Goal: Task Accomplishment & Management: Manage account settings

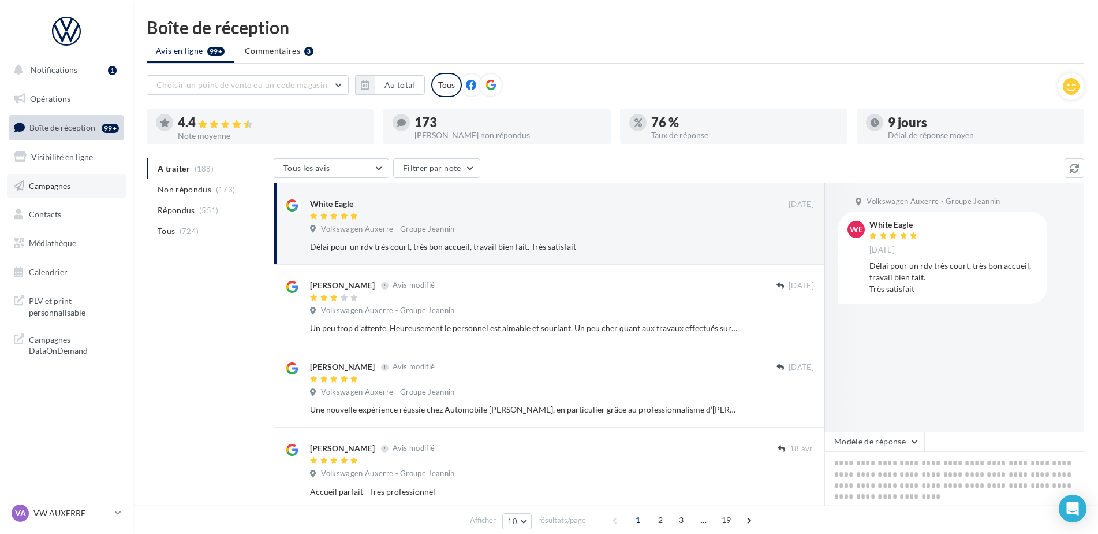
click at [53, 192] on link "Campagnes" at bounding box center [66, 186] width 119 height 24
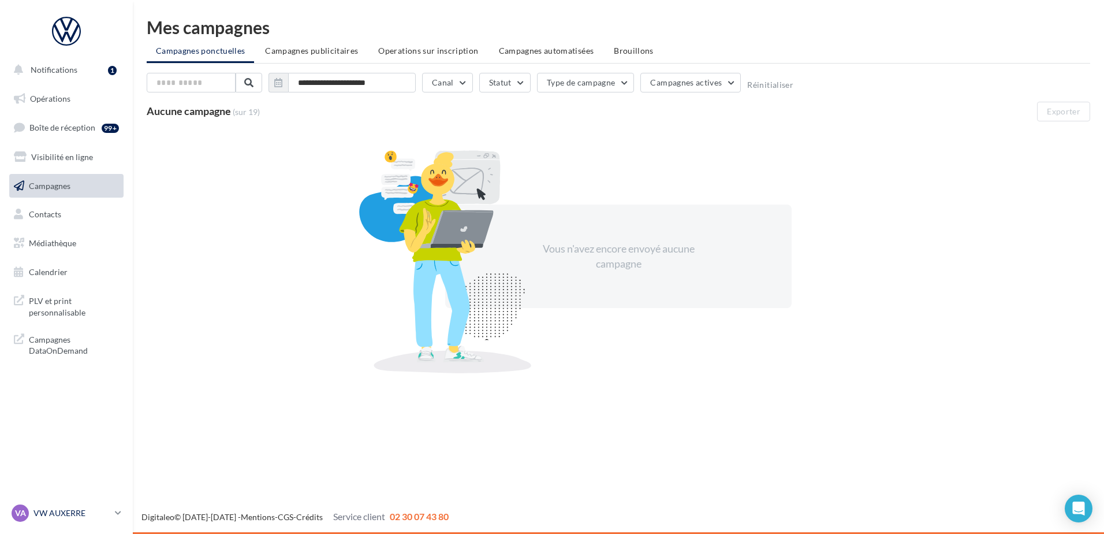
click at [90, 506] on div "VA VW AUXERRE vw-aux-elk" at bounding box center [61, 512] width 99 height 17
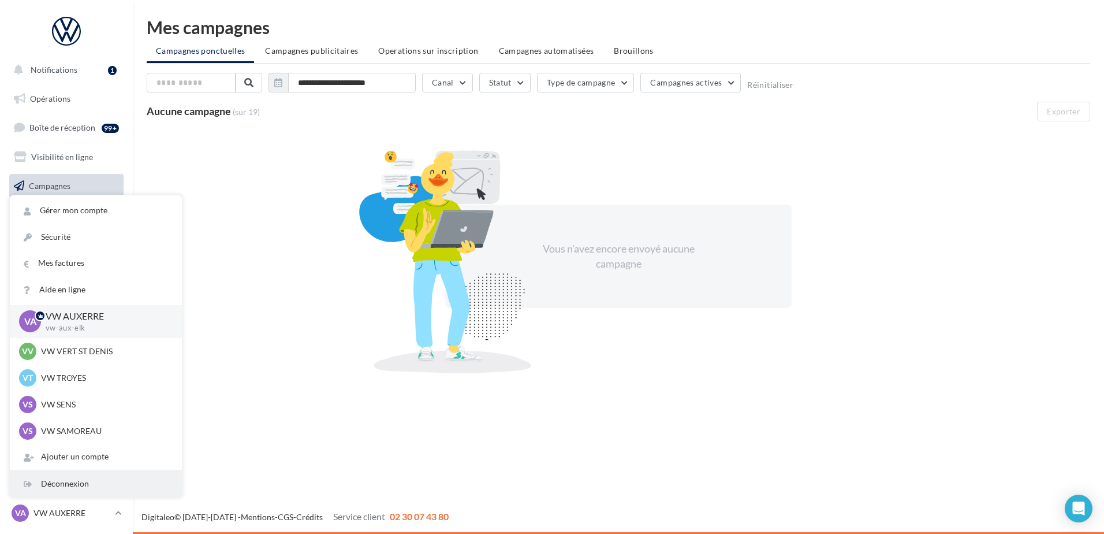
click at [77, 488] on div "Déconnexion" at bounding box center [96, 484] width 172 height 26
